Goal: Find specific page/section: Find specific page/section

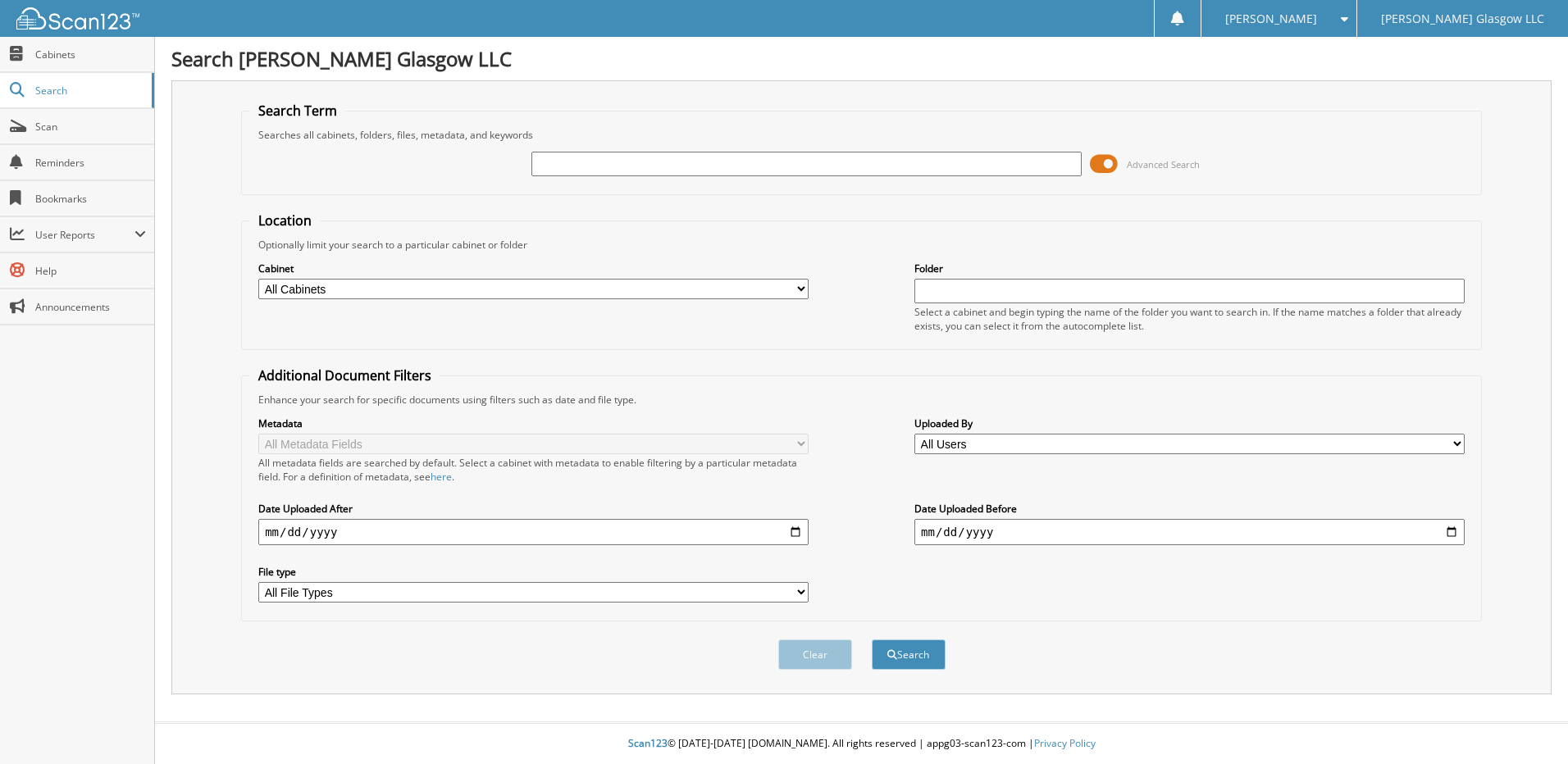
click at [555, 173] on input "text" at bounding box center [806, 164] width 550 height 25
type input "jba11164"
click at [872, 640] on button "Search" at bounding box center [909, 654] width 74 height 30
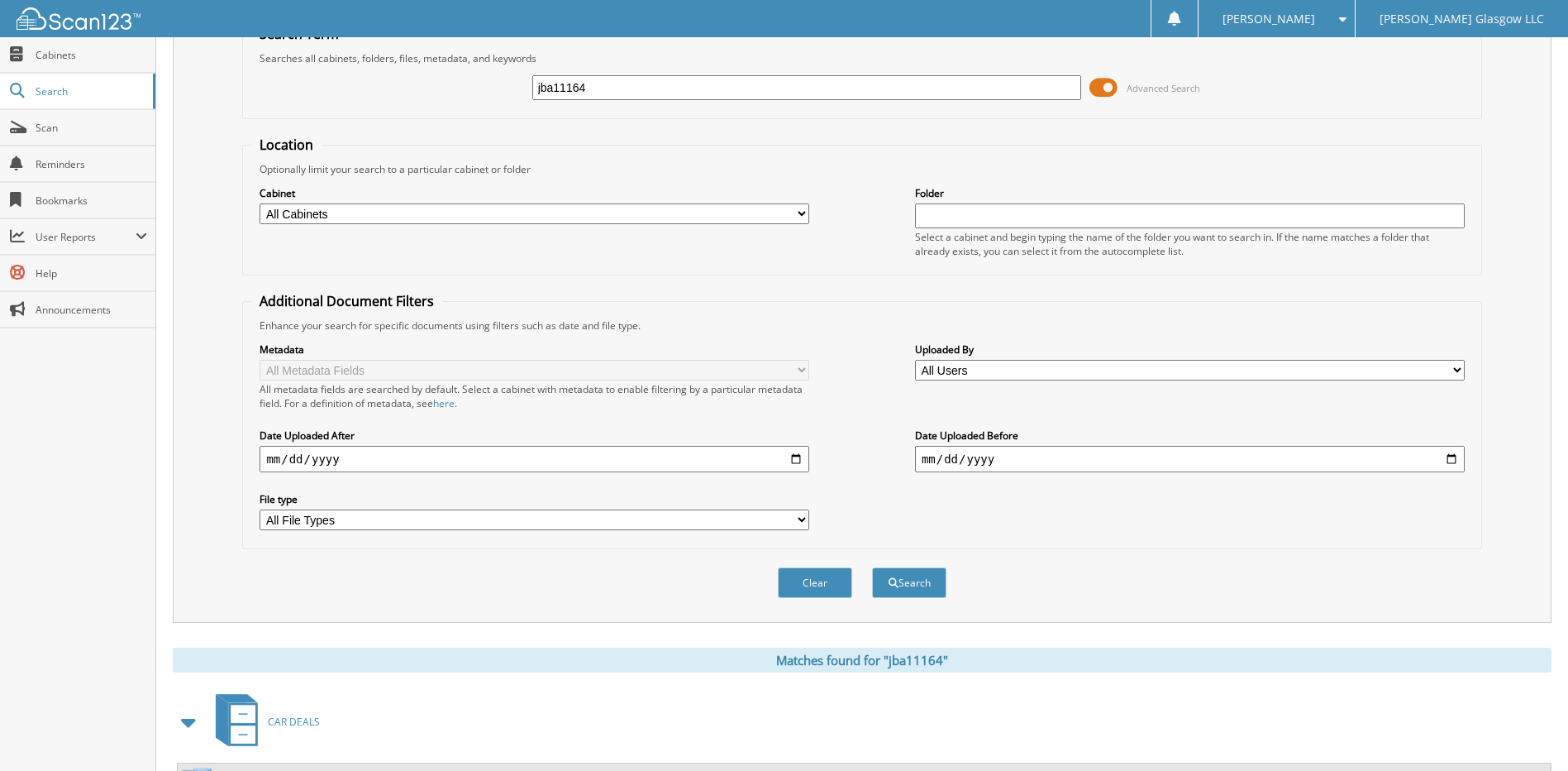
scroll to position [154, 0]
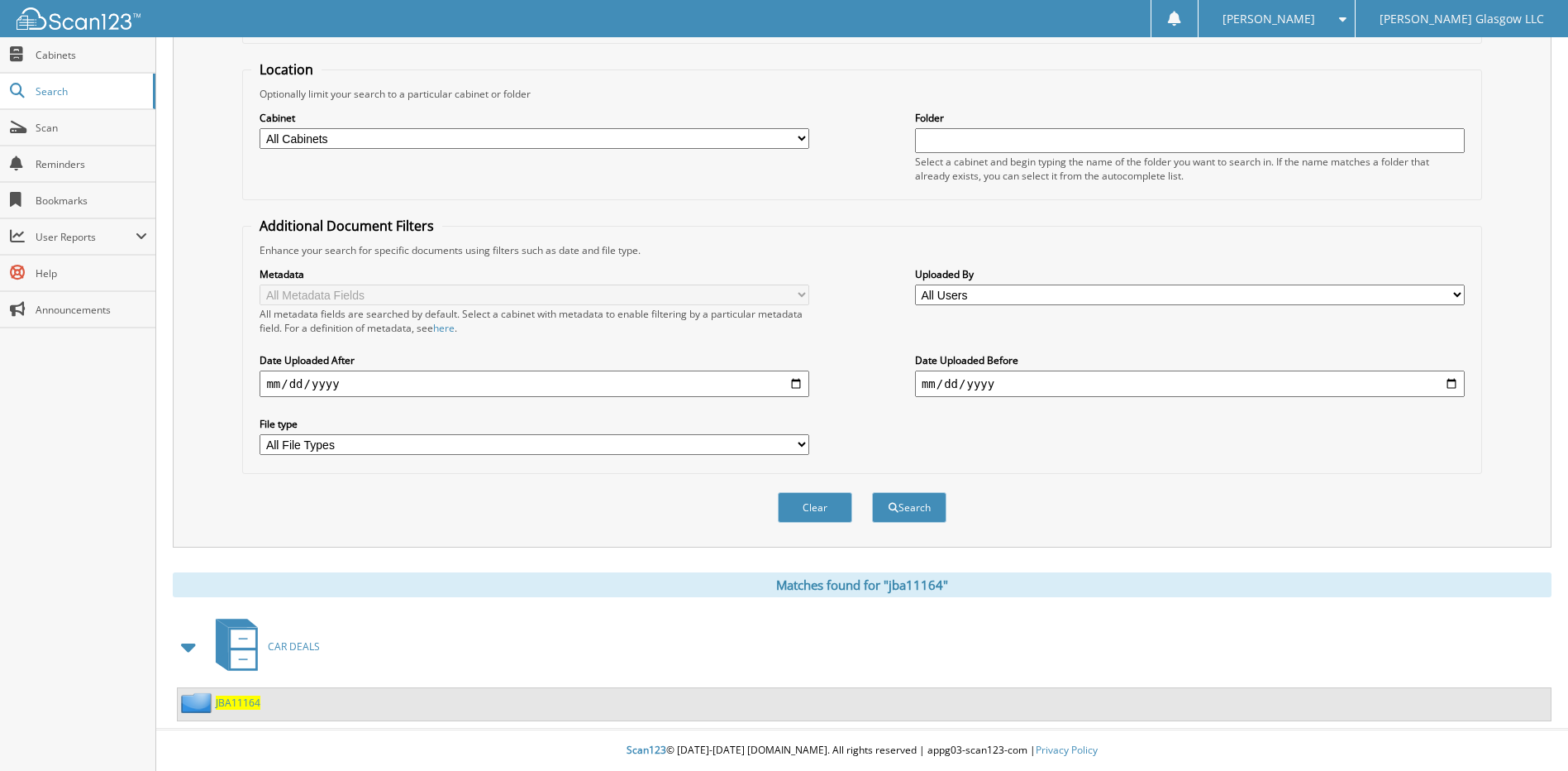
click at [246, 702] on span "JBA11164" at bounding box center [238, 703] width 45 height 14
